Goal: Navigation & Orientation: Understand site structure

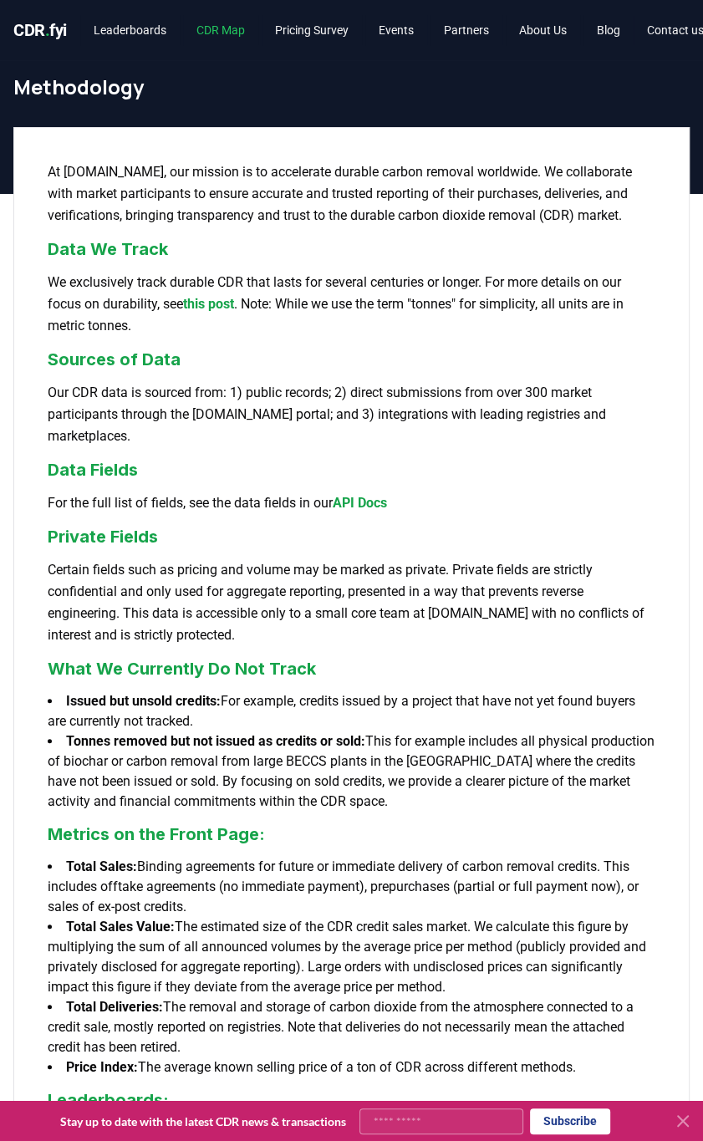
click at [224, 30] on link "CDR Map" at bounding box center [220, 30] width 75 height 30
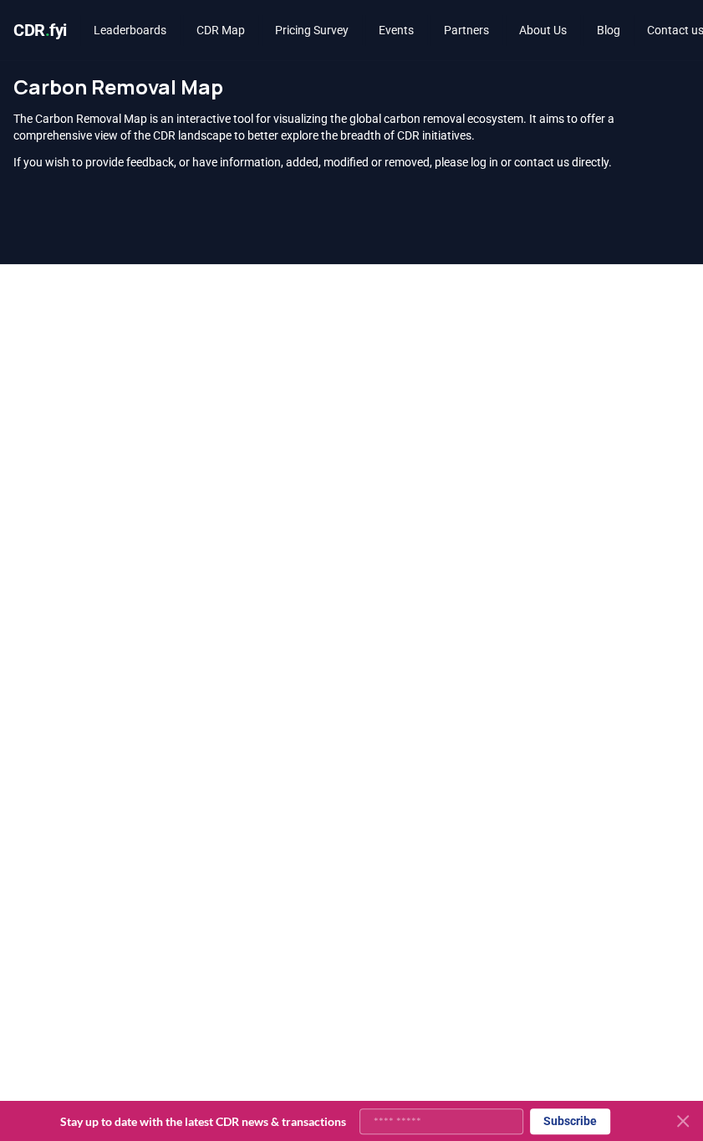
scroll to position [521, 0]
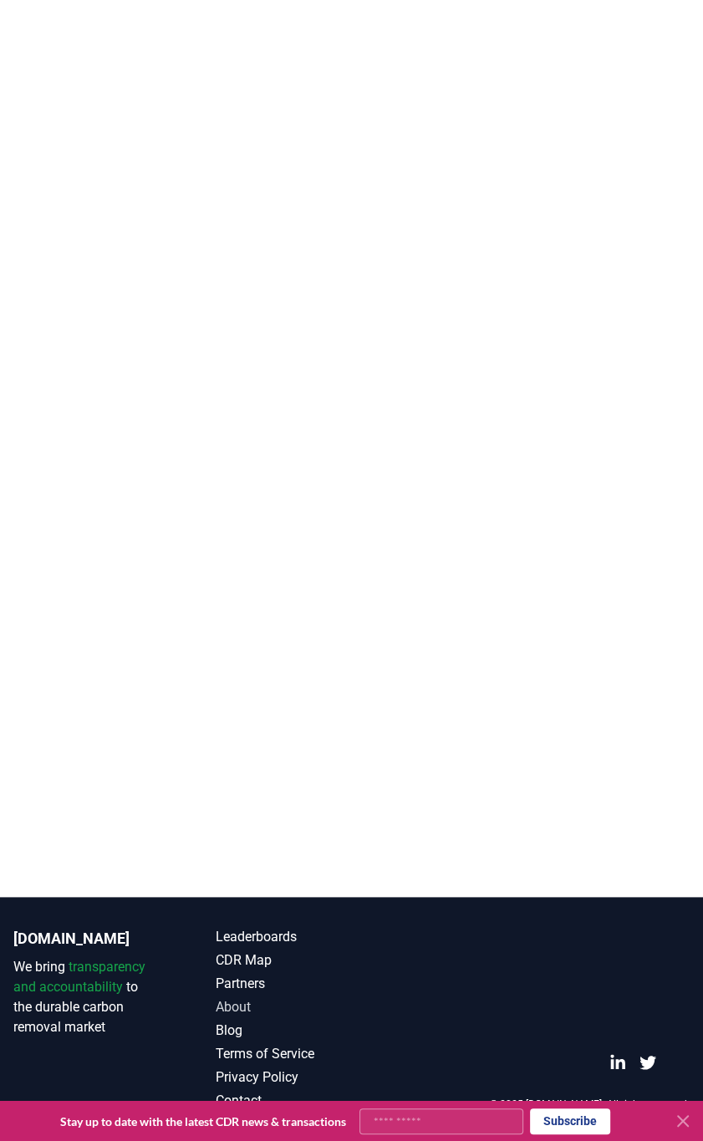
click at [228, 1013] on link "About" at bounding box center [283, 1007] width 135 height 20
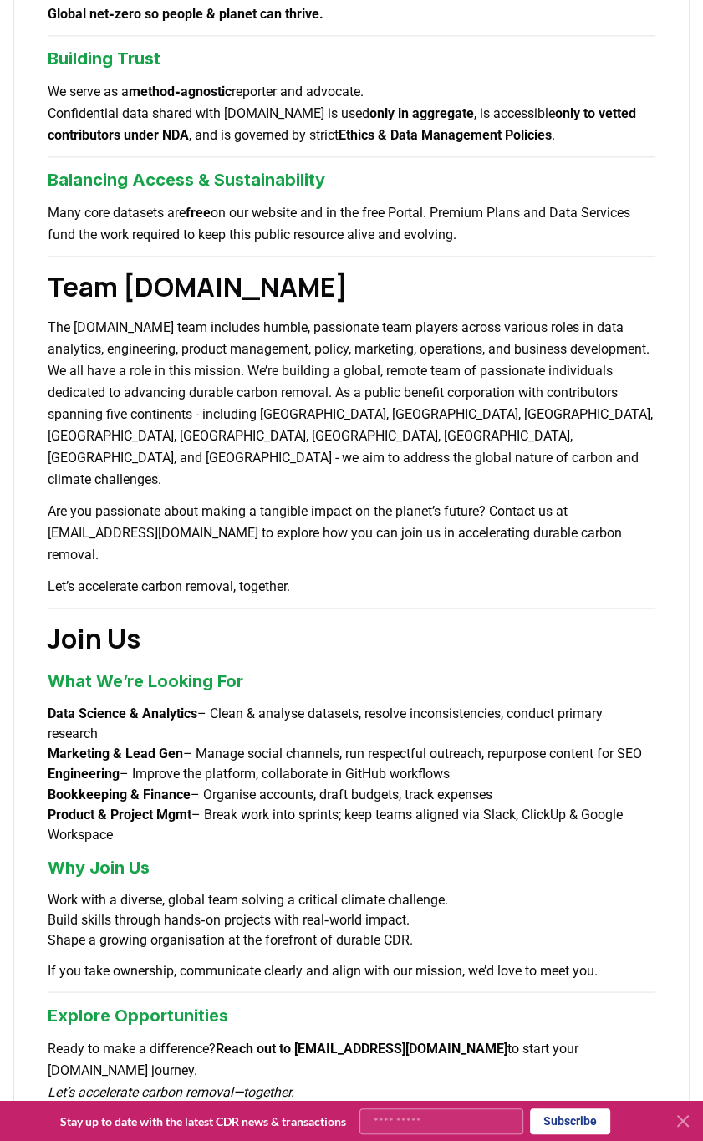
scroll to position [1003, 0]
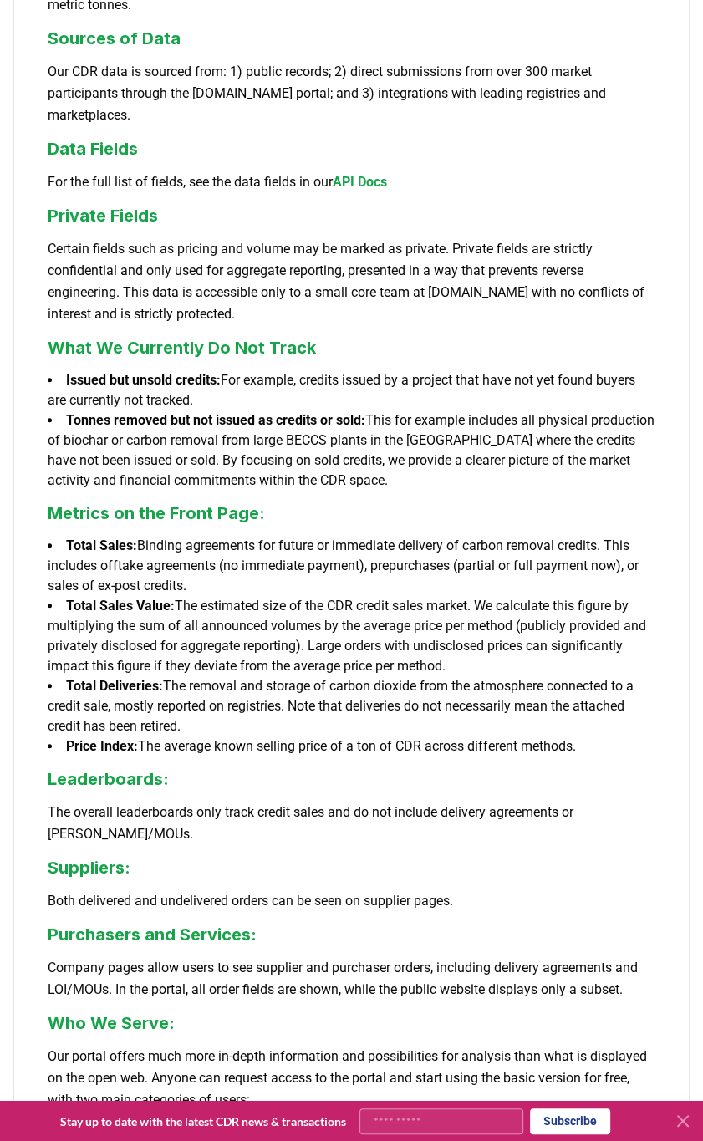
scroll to position [334, 0]
